Goal: Navigation & Orientation: Understand site structure

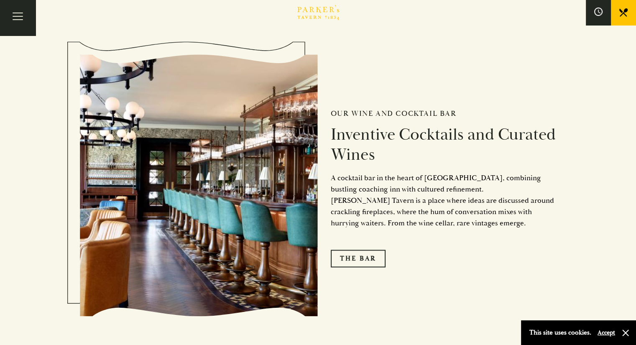
click at [0, 0] on link "Restaurant" at bounding box center [0, 0] width 0 height 0
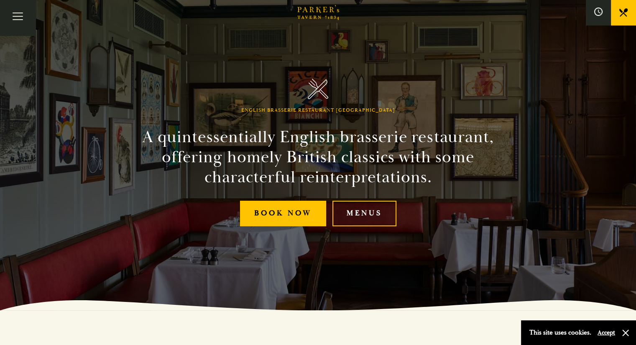
scroll to position [42, 0]
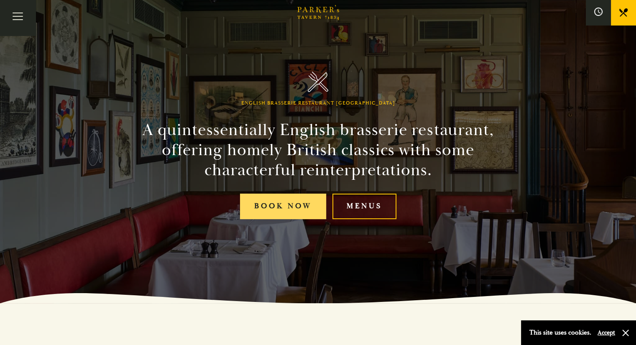
click at [288, 202] on link "Book Now" at bounding box center [283, 207] width 86 height 26
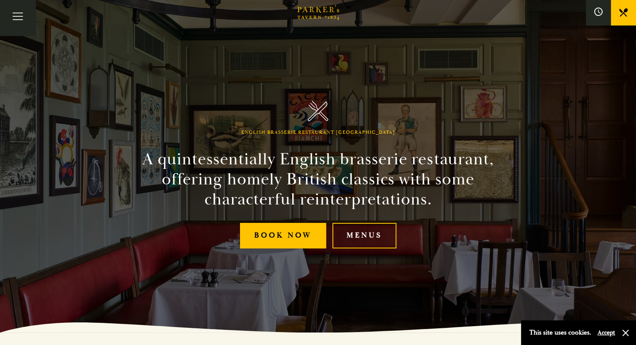
scroll to position [0, 0]
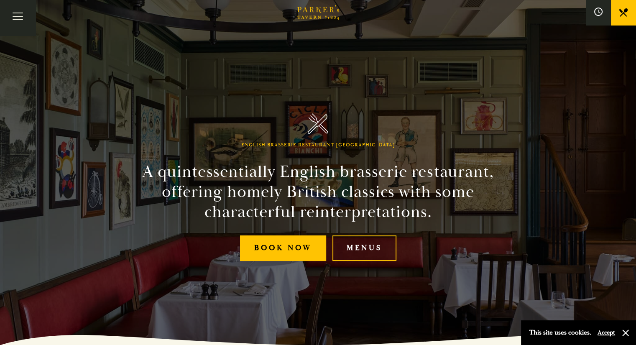
click at [0, 0] on link "BOOK" at bounding box center [0, 0] width 0 height 0
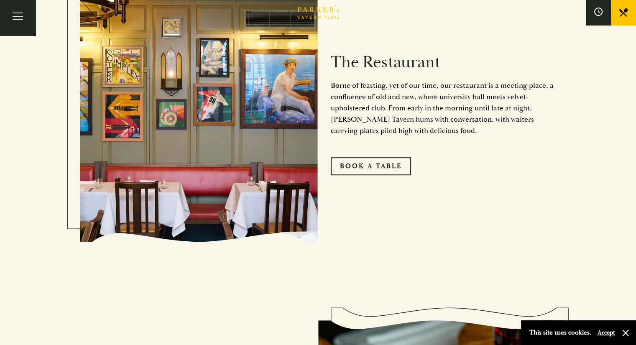
scroll to position [377, 0]
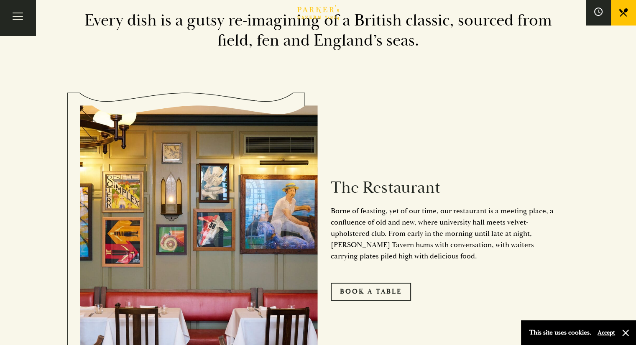
click at [0, 0] on link "Menus" at bounding box center [0, 0] width 0 height 0
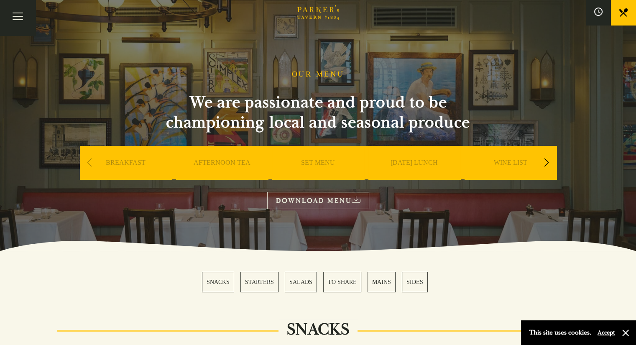
click at [512, 161] on link "WINE LIST" at bounding box center [510, 175] width 33 height 33
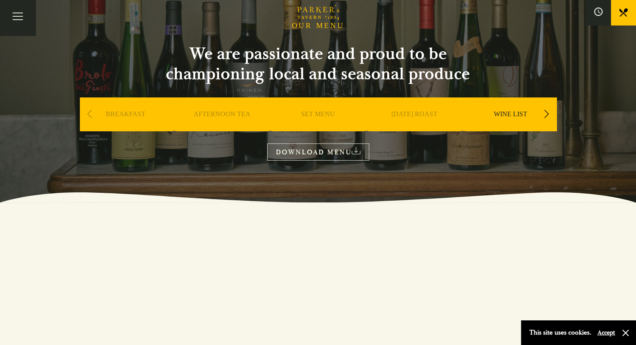
scroll to position [42, 0]
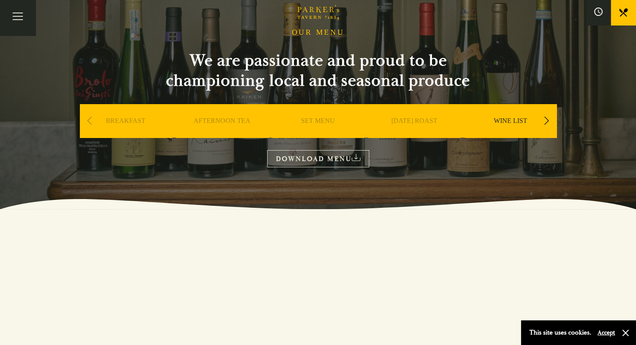
click at [301, 159] on link "DOWNLOAD MENU" at bounding box center [318, 158] width 102 height 17
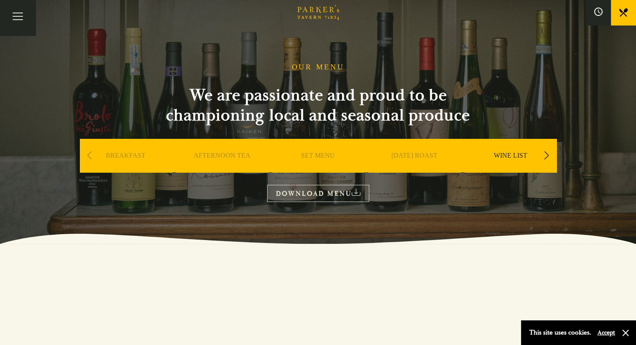
scroll to position [0, 0]
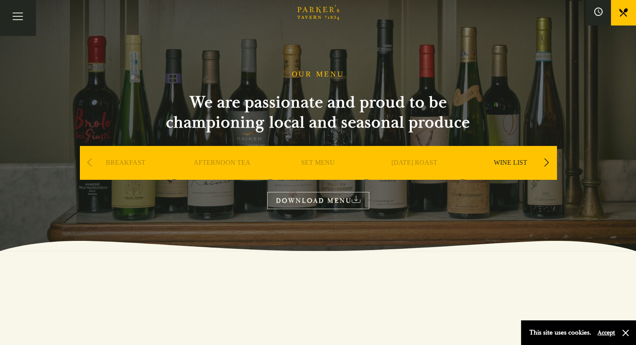
click at [0, 0] on link "Bar" at bounding box center [0, 0] width 0 height 0
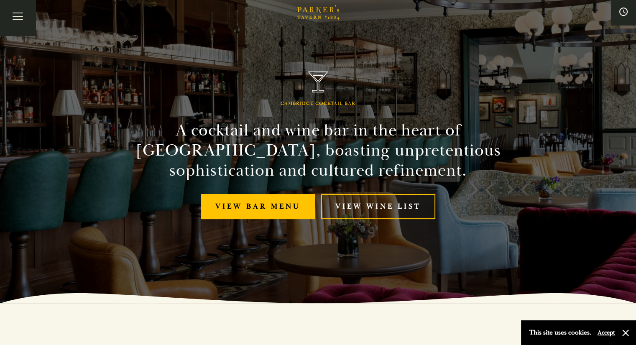
scroll to position [126, 0]
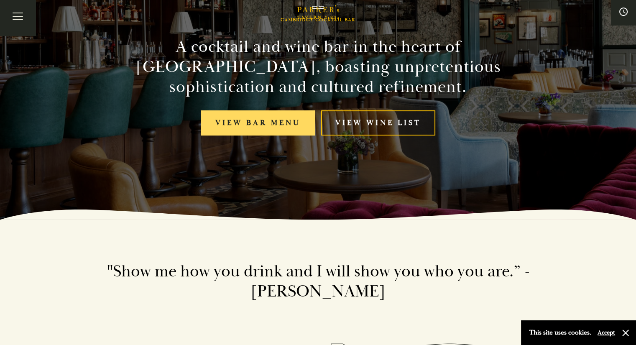
click at [262, 122] on link "View bar menu" at bounding box center [258, 123] width 114 height 26
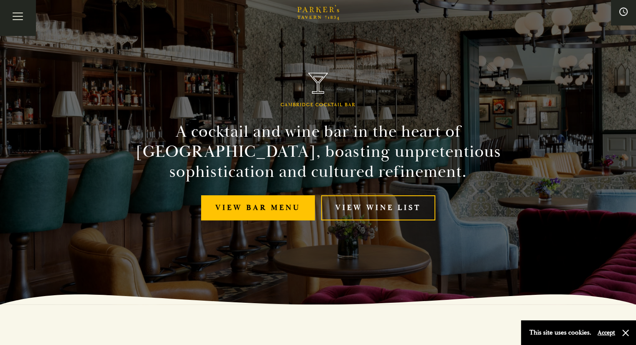
scroll to position [0, 0]
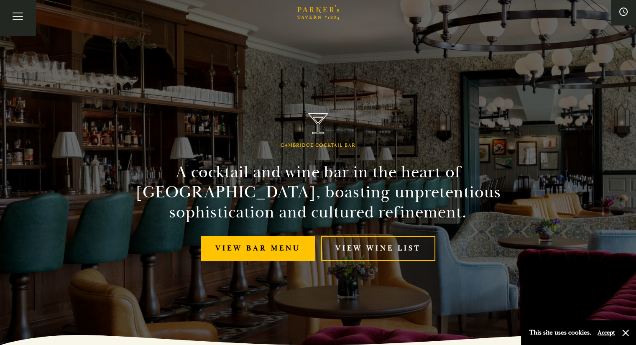
click at [310, 13] on icon "Brasserie Restaurant Cambridge | Parker's Tavern Cambridge" at bounding box center [312, 9] width 5 height 5
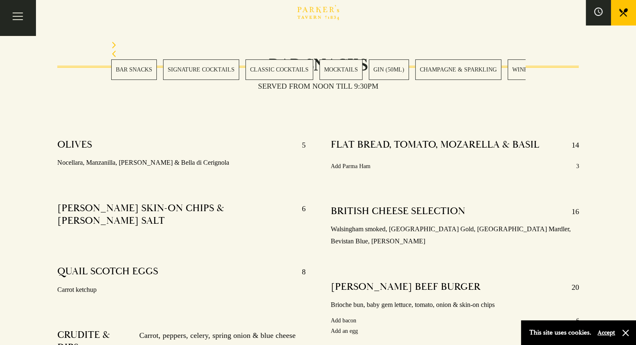
scroll to position [251, 0]
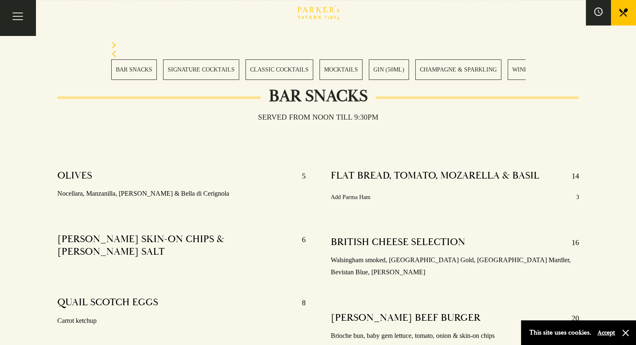
click at [0, 0] on link "BOOK" at bounding box center [0, 0] width 0 height 0
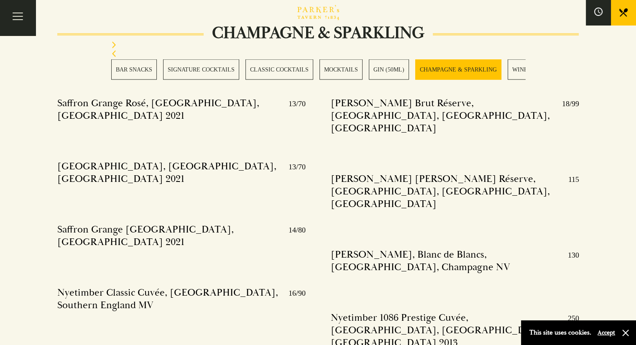
scroll to position [1841, 0]
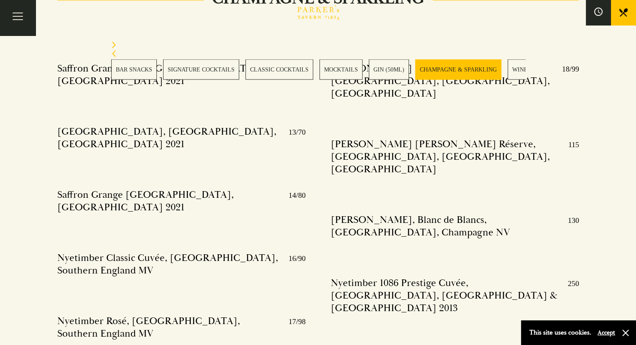
click at [282, 68] on link "CLASSIC COCKTAILS" at bounding box center [280, 69] width 68 height 21
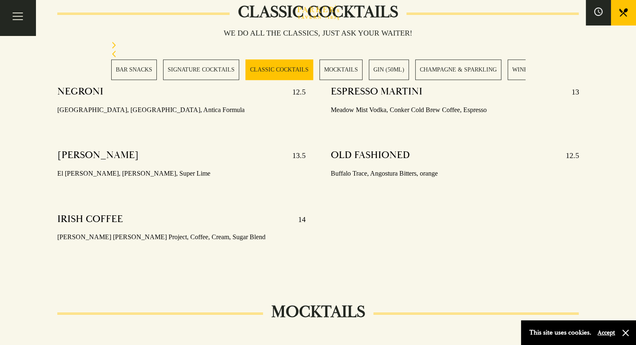
scroll to position [1142, 0]
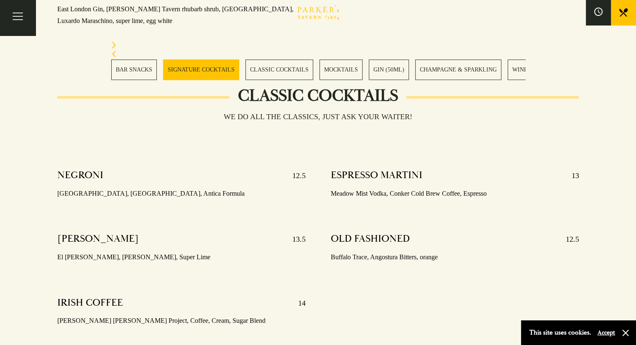
click at [390, 70] on link "GIN (50ML)" at bounding box center [389, 69] width 40 height 21
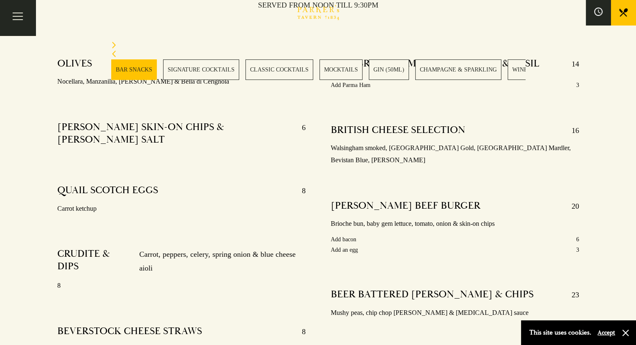
scroll to position [330, 0]
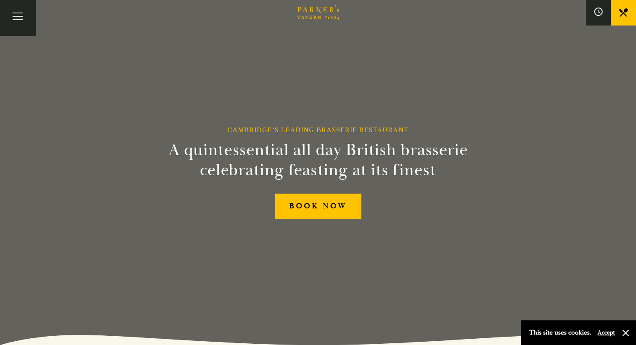
click at [0, 0] on link "Afternoon Tea" at bounding box center [0, 0] width 0 height 0
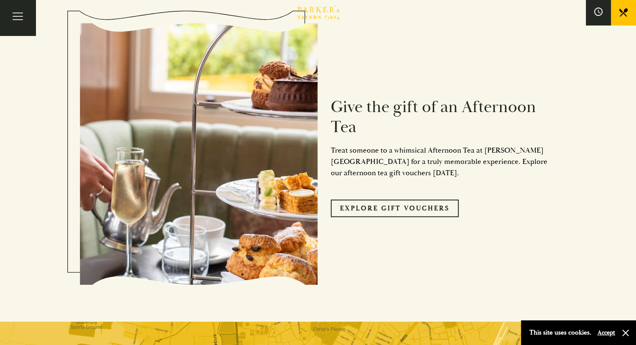
scroll to position [669, 0]
